Goal: Task Accomplishment & Management: Use online tool/utility

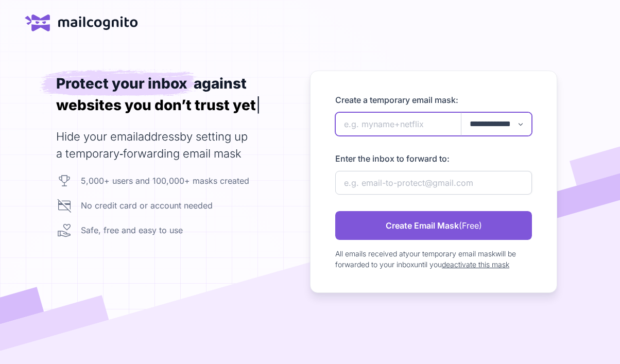
click at [402, 122] on input "newAlias" at bounding box center [433, 124] width 197 height 24
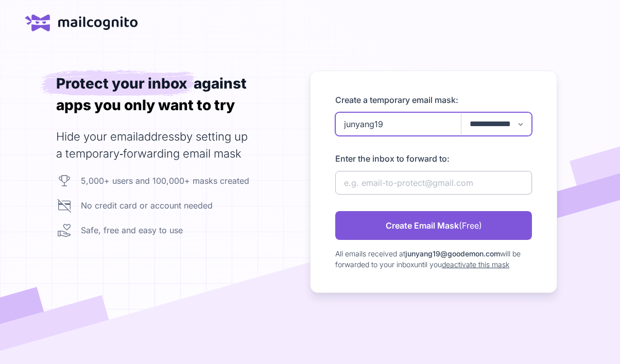
type input "junyang19"
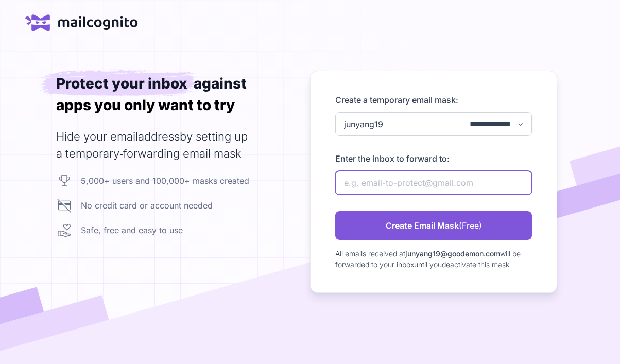
click at [433, 181] on input "newAlias" at bounding box center [433, 183] width 197 height 24
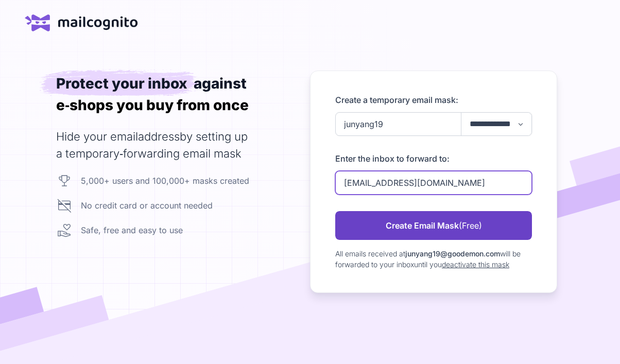
type input "[EMAIL_ADDRESS][DOMAIN_NAME]"
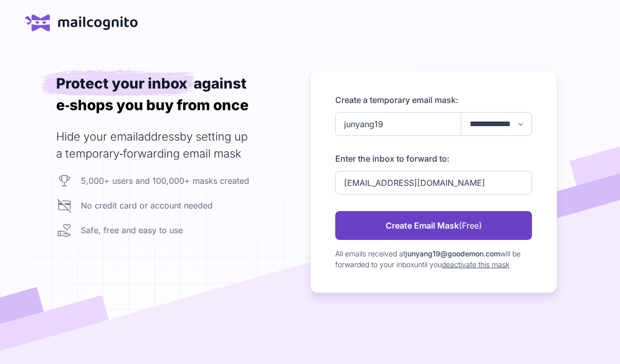
click at [436, 224] on link "Create Email Mask (Free)" at bounding box center [433, 225] width 197 height 29
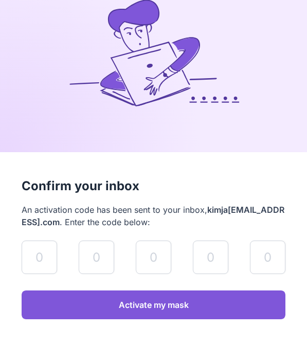
scroll to position [121, 0]
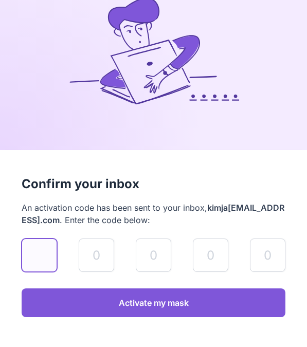
click at [39, 256] on input "validateAlias" at bounding box center [40, 256] width 36 height 34
paste input "6"
type input "6"
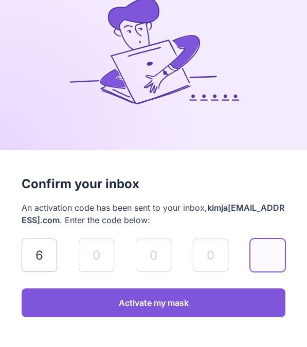
type input "6"
type input "7"
type input "1"
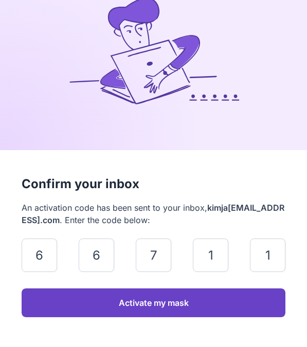
click at [108, 301] on link "Activate my mask" at bounding box center [154, 303] width 264 height 29
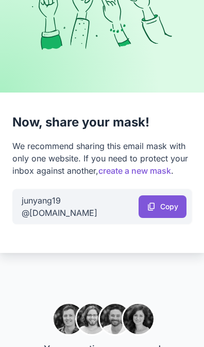
scroll to position [177, 0]
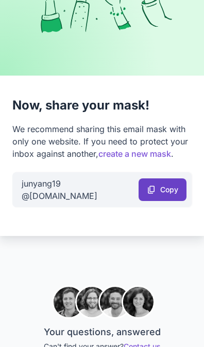
click at [167, 190] on span "Copy" at bounding box center [169, 190] width 18 height 6
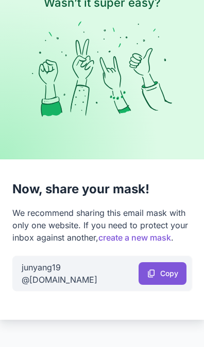
scroll to position [101, 0]
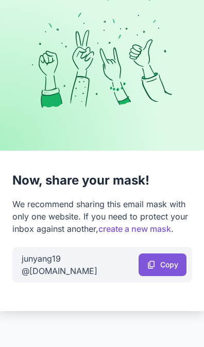
click at [50, 198] on div at bounding box center [101, 194] width 179 height 8
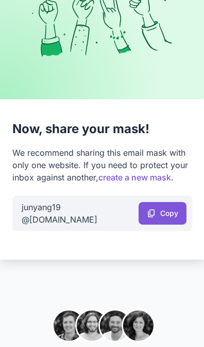
scroll to position [149, 0]
